Goal: Information Seeking & Learning: Learn about a topic

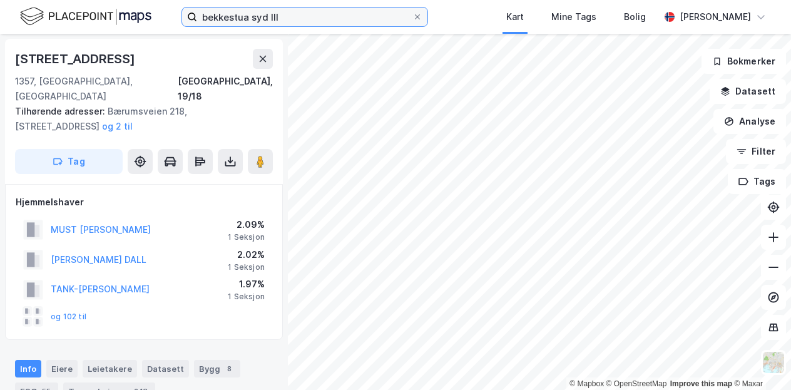
click at [328, 19] on input "bekkestua syd III" at bounding box center [304, 17] width 215 height 19
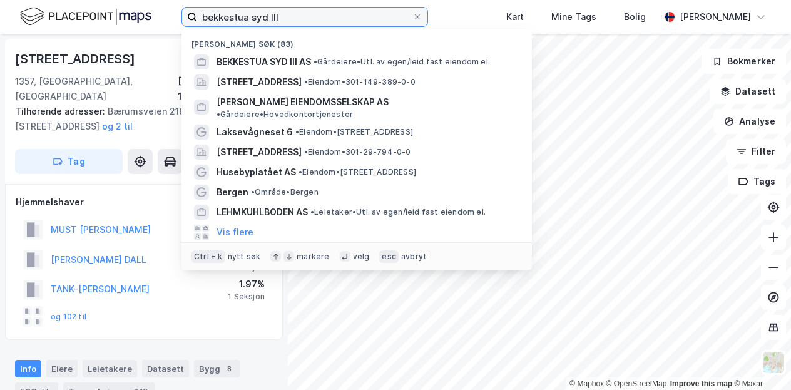
click at [328, 19] on input "bekkestua syd III" at bounding box center [304, 17] width 215 height 19
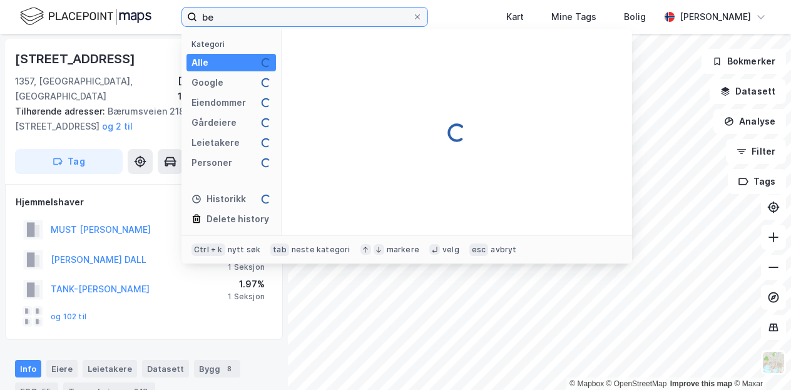
type input "b"
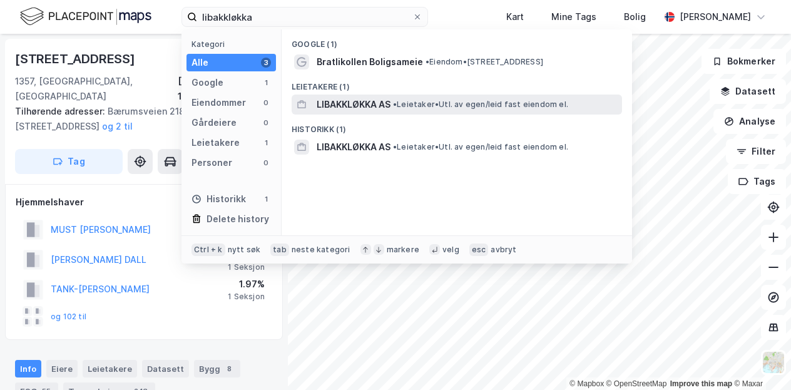
click at [397, 106] on span "•" at bounding box center [395, 103] width 4 height 9
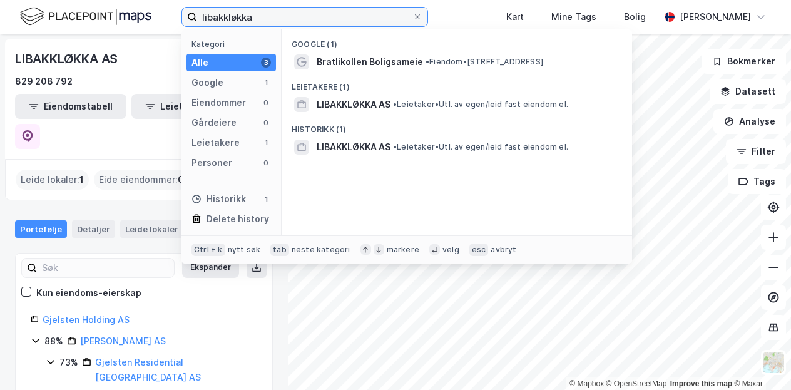
drag, startPoint x: 274, startPoint y: 17, endPoint x: 143, endPoint y: 8, distance: 131.7
click at [143, 8] on div "libakkløkka Kategori Alle 3 Google 1 Eiendommer 0 Gårdeiere 0 Leietakere 1 Pers…" at bounding box center [395, 17] width 791 height 34
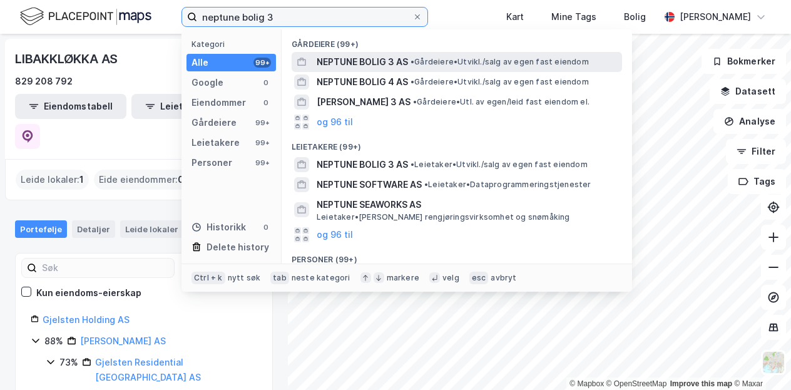
type input "neptune bolig 3"
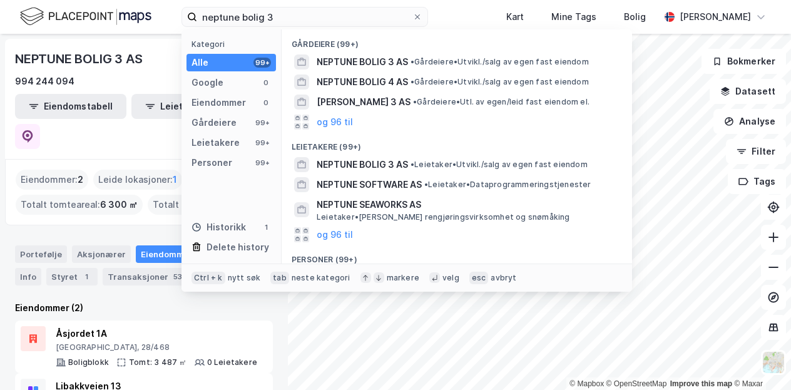
click at [146, 300] on div "Eiendommer (2)" at bounding box center [144, 307] width 258 height 15
